Goal: Transaction & Acquisition: Purchase product/service

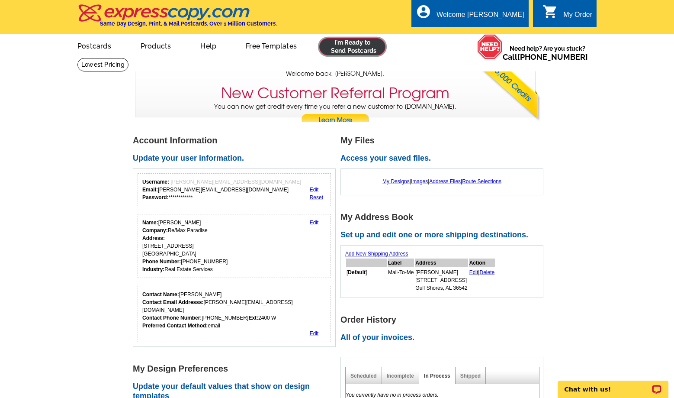
click at [348, 50] on link at bounding box center [352, 46] width 66 height 17
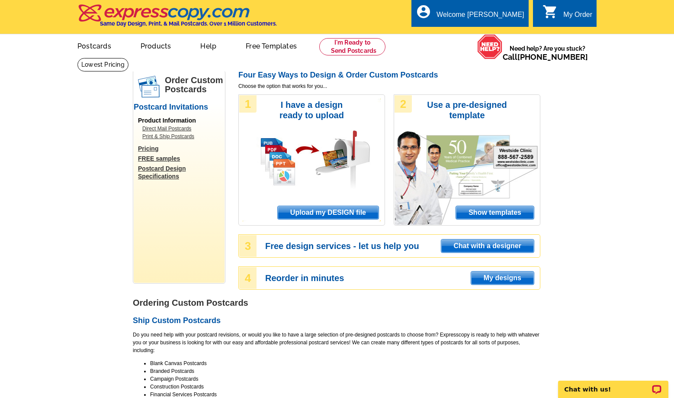
click at [357, 216] on span "Upload my DESIGN file" at bounding box center [328, 212] width 101 height 13
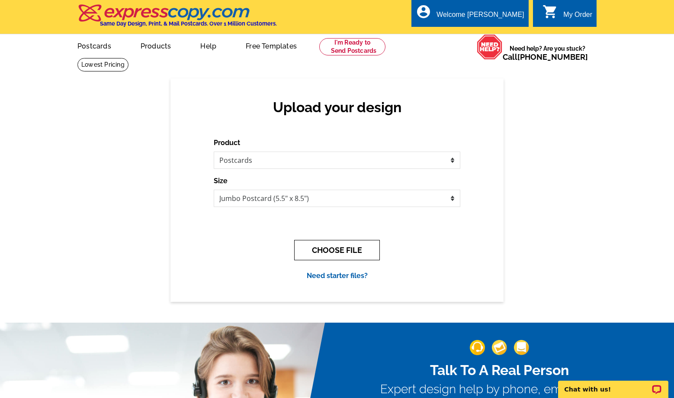
click at [351, 248] on button "CHOOSE FILE" at bounding box center [337, 250] width 86 height 20
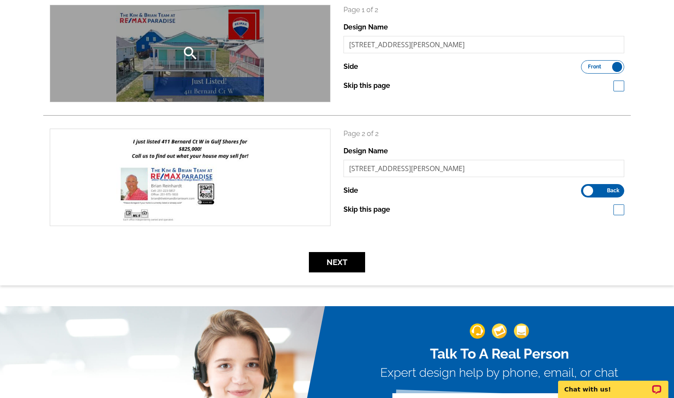
scroll to position [138, 0]
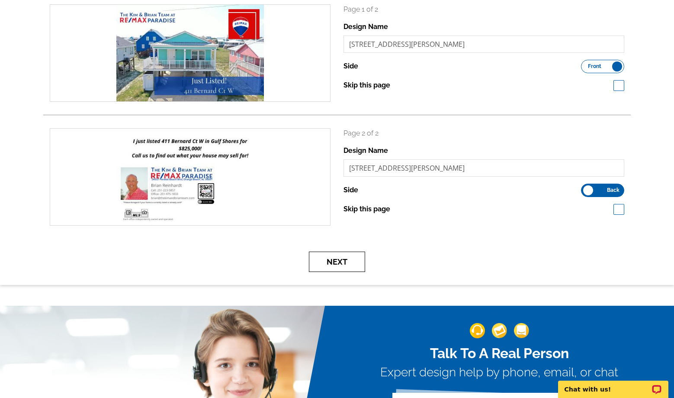
click at [333, 259] on button "Next" at bounding box center [337, 261] width 56 height 20
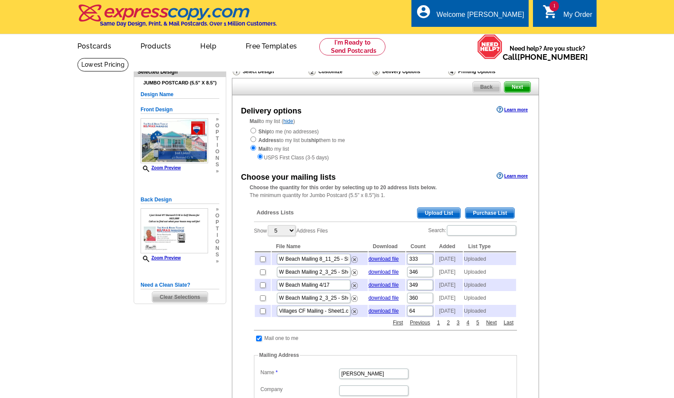
click at [427, 209] on span "Upload List" at bounding box center [439, 213] width 43 height 10
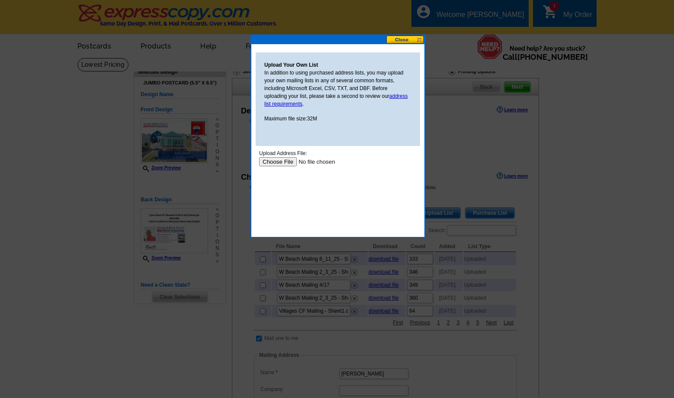
click at [265, 162] on input "file" at bounding box center [313, 161] width 109 height 9
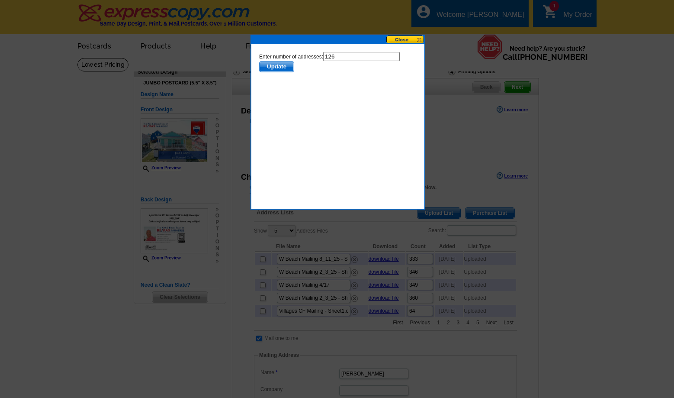
click at [274, 70] on span "Update" at bounding box center [277, 66] width 34 height 10
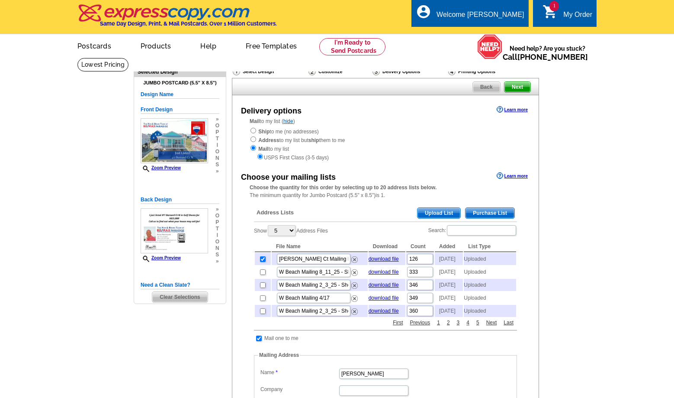
click at [516, 89] on span "Next" at bounding box center [518, 87] width 26 height 10
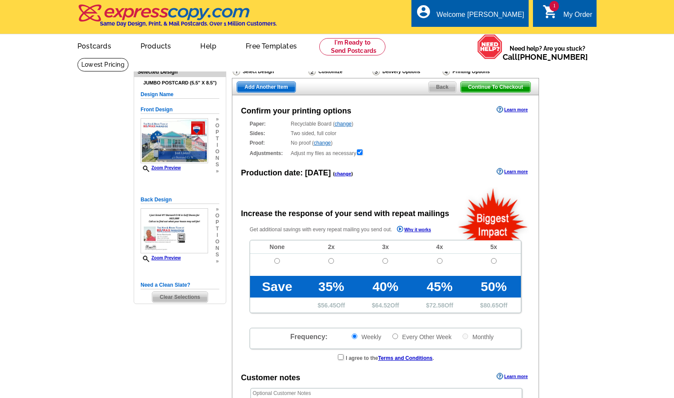
radio input "false"
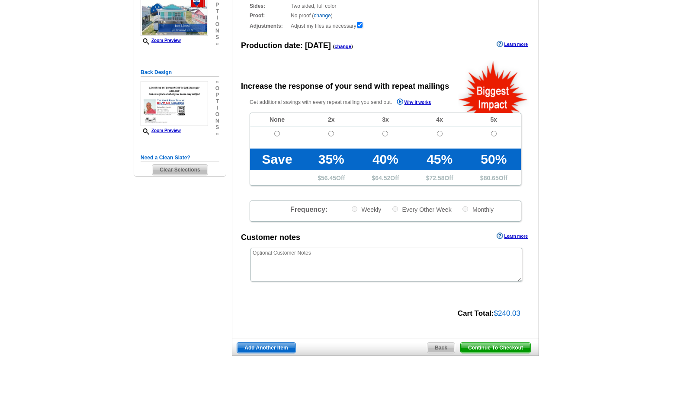
scroll to position [132, 0]
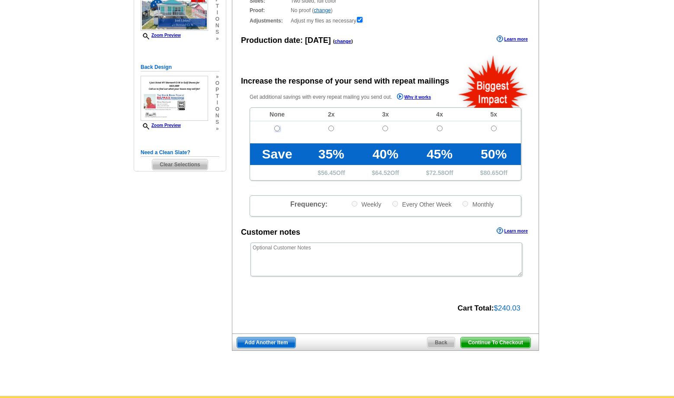
click at [279, 129] on input "radio" at bounding box center [277, 129] width 6 height 6
radio input "true"
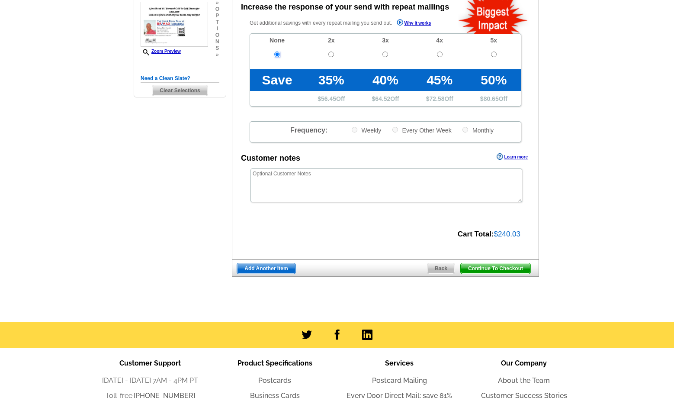
scroll to position [0, 0]
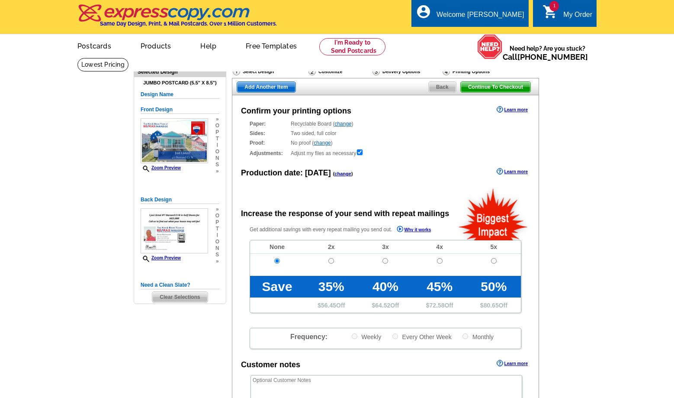
click at [349, 122] on link "change" at bounding box center [343, 124] width 17 height 6
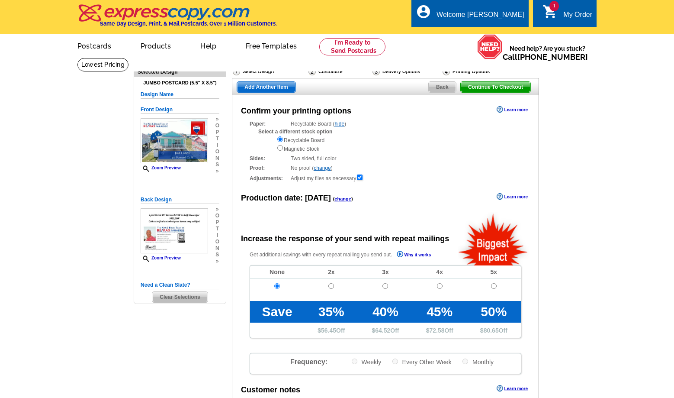
click at [483, 91] on span "Continue To Checkout" at bounding box center [496, 87] width 70 height 10
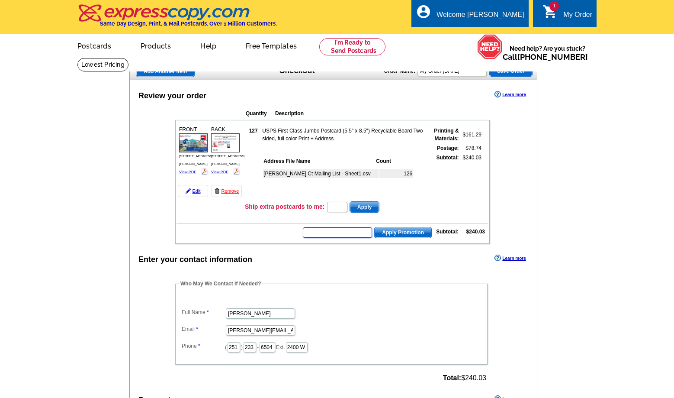
click at [345, 232] on input "text" at bounding box center [337, 232] width 69 height 10
click at [344, 237] on input "text" at bounding box center [337, 232] width 69 height 10
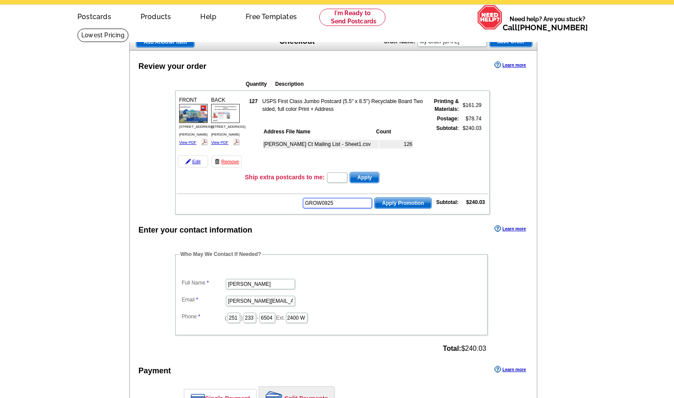
scroll to position [44, 0]
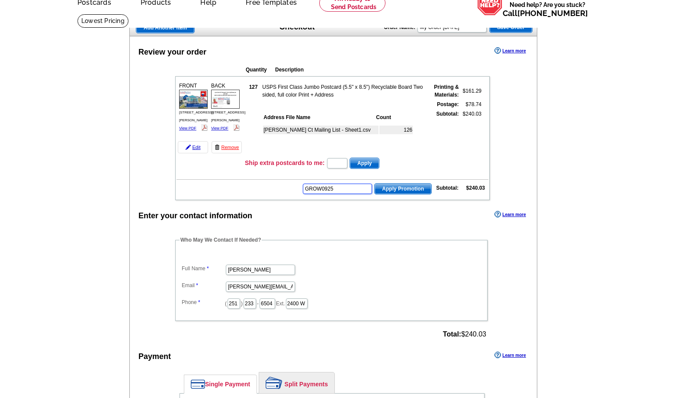
type input "GROW0925"
click at [404, 189] on span "Apply Promotion" at bounding box center [403, 188] width 57 height 10
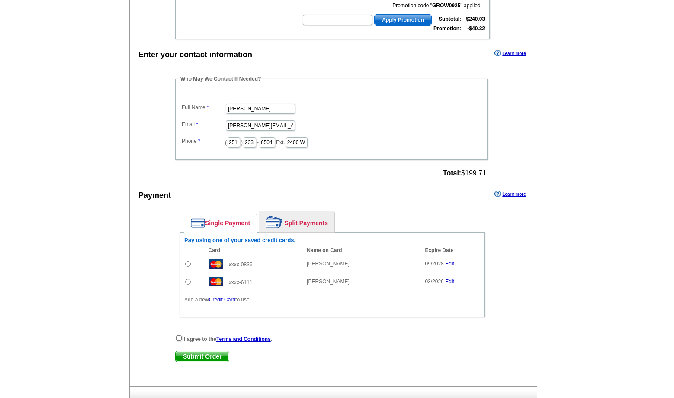
scroll to position [232, 0]
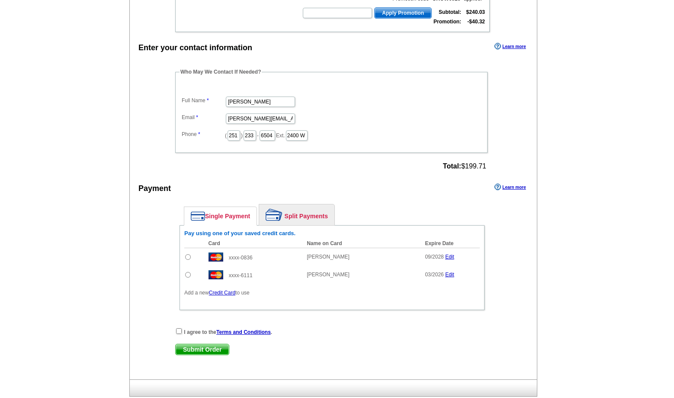
click at [190, 257] on input "radio" at bounding box center [188, 257] width 6 height 6
radio input "true"
click at [180, 331] on input "checkbox" at bounding box center [179, 331] width 6 height 6
checkbox input "true"
click at [190, 354] on span "Submit Order" at bounding box center [202, 349] width 53 height 10
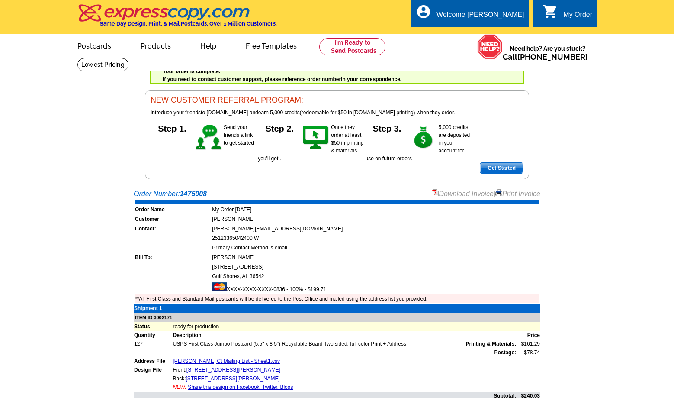
click at [73, 155] on div "Welcome back Kim My Account Logout local_phone Same Day Design, Print, & Mail P…" at bounding box center [337, 89] width 674 height 179
